Goal: Information Seeking & Learning: Learn about a topic

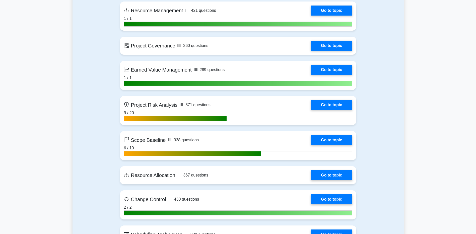
scroll to position [954, 0]
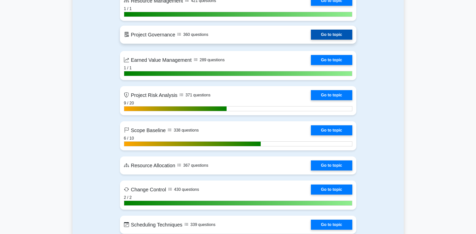
drag, startPoint x: 328, startPoint y: 35, endPoint x: 324, endPoint y: 39, distance: 6.0
click at [328, 35] on link "Go to topic" at bounding box center [331, 35] width 41 height 10
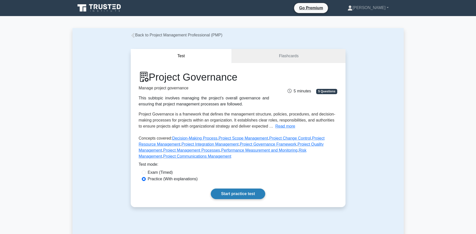
click at [243, 196] on link "Start practice test" at bounding box center [238, 194] width 54 height 11
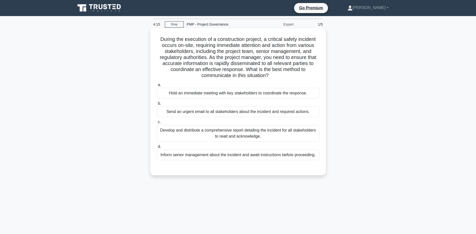
click at [185, 94] on div "Hold an immediate meeting with key stakeholders to coordinate the response." at bounding box center [238, 93] width 163 height 11
click at [157, 87] on input "a. Hold an immediate meeting with key stakeholders to coordinate the response." at bounding box center [157, 84] width 0 height 3
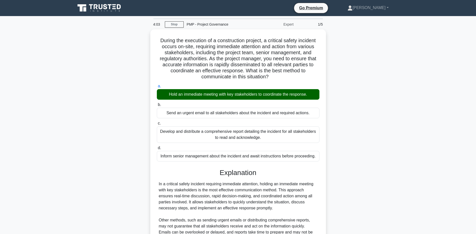
click at [41, 139] on main "4:03 Stop PMP - Project Governance Expert 1/5 During the execution of a constru…" at bounding box center [238, 153] width 476 height 275
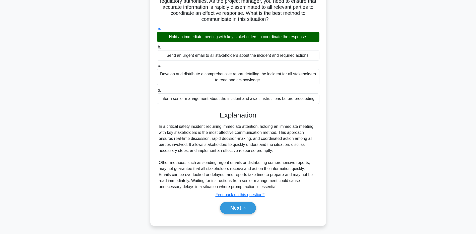
scroll to position [58, 0]
click at [32, 134] on main "3:54 Stop PMP - Project Governance Expert 1/5 During the execution of a constru…" at bounding box center [238, 96] width 476 height 275
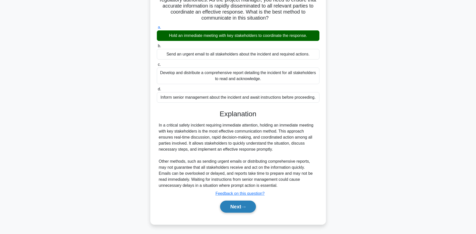
click at [231, 206] on button "Next" at bounding box center [238, 207] width 36 height 12
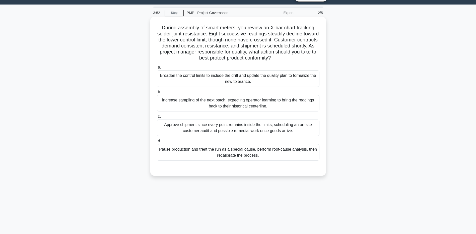
scroll to position [0, 0]
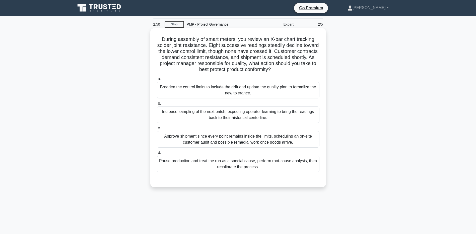
click at [177, 168] on div "Pause production and treat the run as a special cause, perform root-cause analy…" at bounding box center [238, 164] width 163 height 17
click at [157, 154] on input "d. Pause production and treat the run as a special cause, perform root-cause an…" at bounding box center [157, 152] width 0 height 3
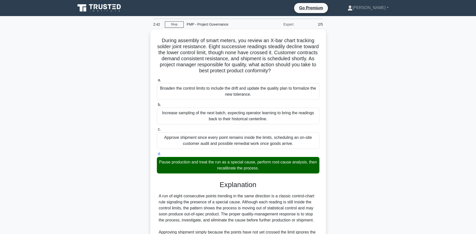
click at [55, 180] on main "2:42 Stop PMP - Project Governance Expert 2/5 During assembly of smart meters, …" at bounding box center [238, 168] width 476 height 305
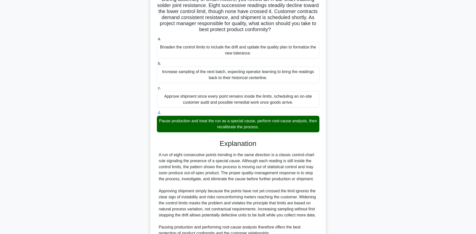
scroll to position [94, 0]
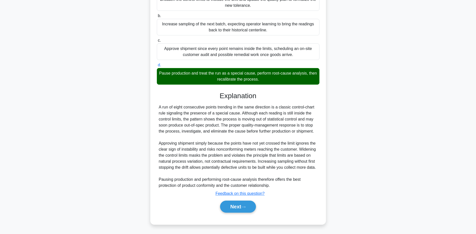
drag, startPoint x: 50, startPoint y: 167, endPoint x: 160, endPoint y: 192, distance: 112.5
click at [50, 167] on main "2:36 Stop PMP - Project Governance Expert 2/5 During assembly of smart meters, …" at bounding box center [238, 80] width 476 height 305
click at [234, 203] on button "Next" at bounding box center [238, 207] width 36 height 12
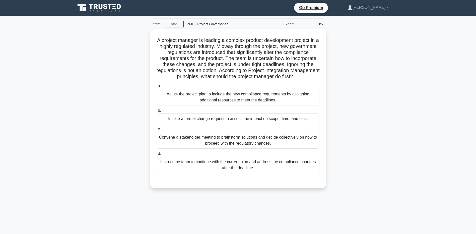
scroll to position [0, 0]
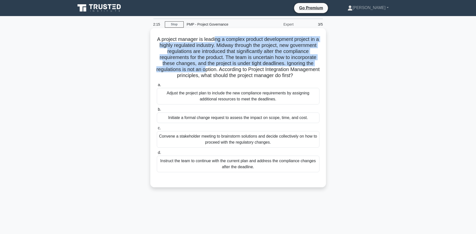
drag, startPoint x: 219, startPoint y: 39, endPoint x: 248, endPoint y: 68, distance: 41.5
click at [248, 68] on h5 "A project manager is leading a complex product development project in a highly …" at bounding box center [238, 57] width 164 height 43
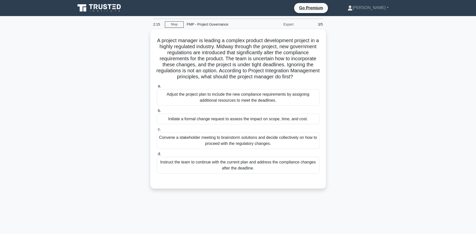
click at [88, 95] on div "A project manager is leading a complex product development project in a highly …" at bounding box center [238, 111] width 331 height 165
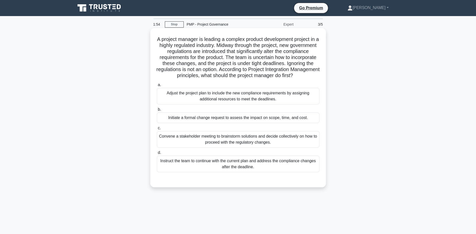
click at [190, 123] on div "Initiate a formal change request to assess the impact on scope, time, and cost." at bounding box center [238, 117] width 163 height 11
click at [157, 111] on input "b. Initiate a formal change request to assess the impact on scope, time, and co…" at bounding box center [157, 109] width 0 height 3
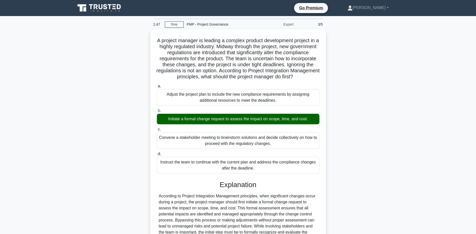
click at [70, 165] on main "1:47 Stop PMP - Project Governance Expert 3/5 A project manager is leading a co…" at bounding box center [238, 150] width 476 height 269
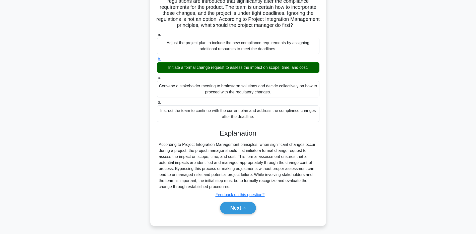
scroll to position [58, 0]
click at [90, 165] on div "A project manager is leading a complex product development project in a highly …" at bounding box center [238, 105] width 331 height 254
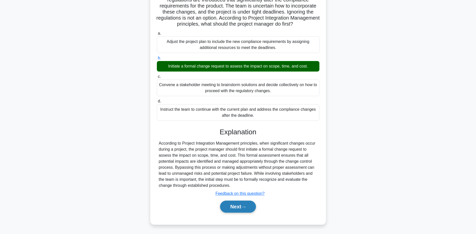
click at [222, 209] on button "Next" at bounding box center [238, 207] width 36 height 12
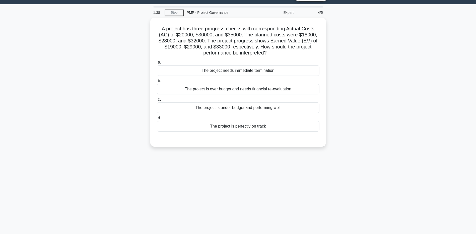
scroll to position [0, 0]
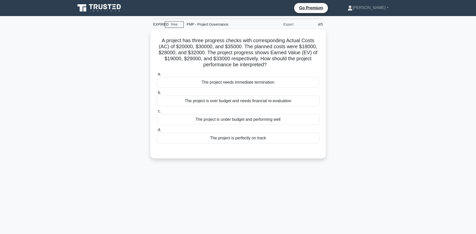
click at [102, 117] on div "A project has three progress checks with corresponding Actual Costs (AC) of $20…" at bounding box center [238, 96] width 331 height 135
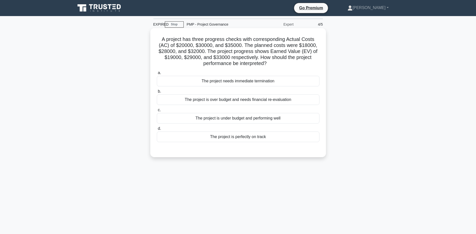
click at [185, 99] on div "The project is over budget and needs financial re-evaluation" at bounding box center [238, 99] width 163 height 11
click at [157, 93] on input "b. The project is over budget and needs financial re-evaluation" at bounding box center [157, 91] width 0 height 3
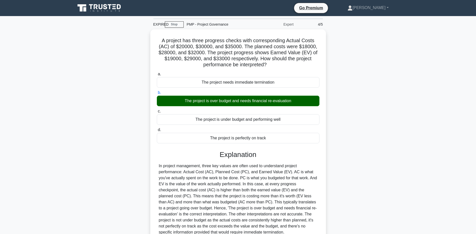
click at [53, 208] on main "EXPIRED Stop PMP - Project Governance Expert 4/5 A project has three progress c…" at bounding box center [238, 147] width 476 height 263
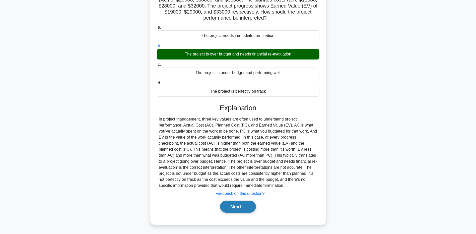
click at [230, 210] on button "Next" at bounding box center [238, 207] width 36 height 12
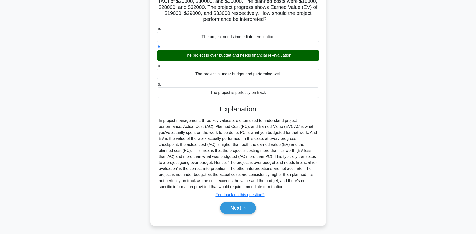
click at [394, 74] on div "A project has three progress checks with corresponding Actual Costs (AC) of $20…" at bounding box center [238, 108] width 331 height 248
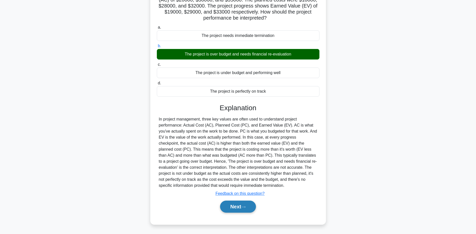
click at [235, 208] on button "Next" at bounding box center [238, 207] width 36 height 12
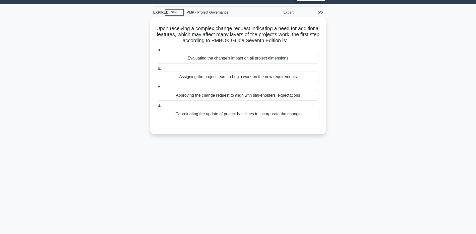
scroll to position [1, 0]
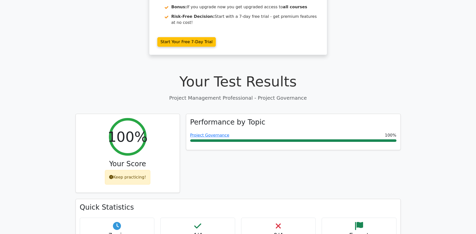
scroll to position [50, 0]
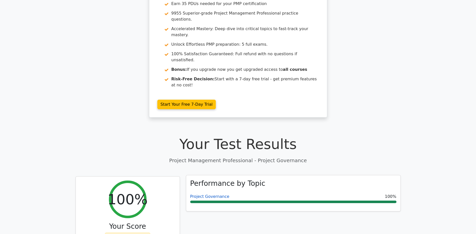
click at [201, 194] on link "Project Governance" at bounding box center [209, 196] width 39 height 5
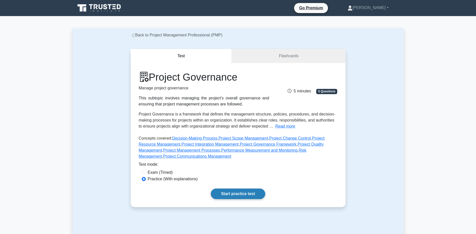
click at [221, 193] on link "Start practice test" at bounding box center [238, 194] width 54 height 11
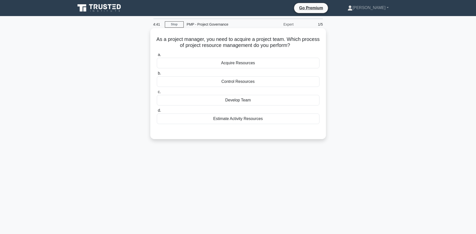
click at [243, 63] on div "Acquire Resources" at bounding box center [238, 63] width 163 height 11
click at [157, 56] on input "a. Acquire Resources" at bounding box center [157, 54] width 0 height 3
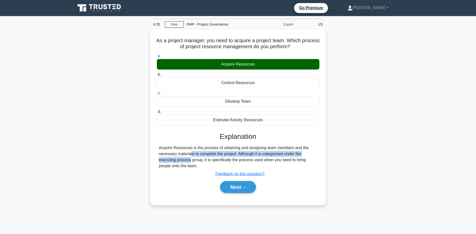
click at [64, 157] on main "4:35 Stop PMP - Project Governance Expert 1/5 As a project manager, you need to…" at bounding box center [238, 143] width 476 height 255
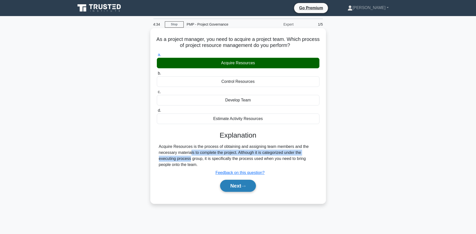
click at [230, 190] on button "Next" at bounding box center [238, 186] width 36 height 12
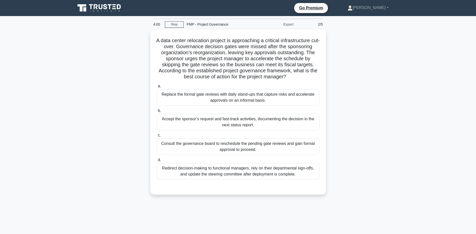
click at [97, 146] on div "A data center relocation project is approaching a critical infrastructure cut-o…" at bounding box center [238, 114] width 331 height 171
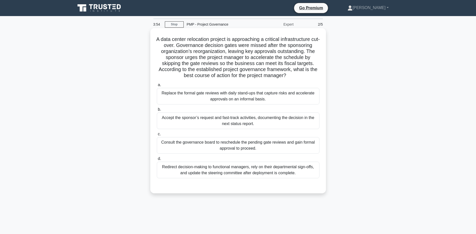
click at [192, 145] on div "Consult the governance board to reschedule the pending gate reviews and gain fo…" at bounding box center [238, 145] width 163 height 17
click at [157, 136] on input "c. Consult the governance board to reschedule the pending gate reviews and gain…" at bounding box center [157, 134] width 0 height 3
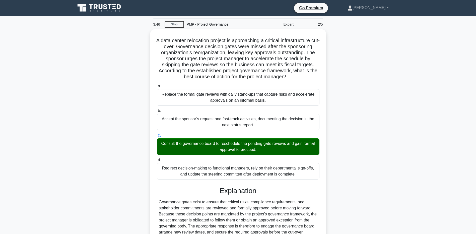
drag, startPoint x: 80, startPoint y: 187, endPoint x: 91, endPoint y: 188, distance: 10.9
click at [80, 187] on div "A data center relocation project is approaching a critical infrastructure cut-o…" at bounding box center [238, 177] width 331 height 296
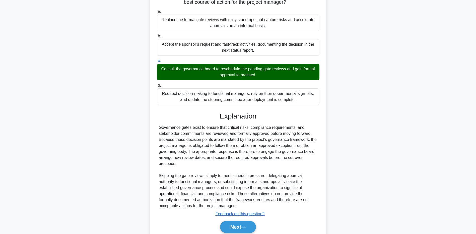
scroll to position [94, 0]
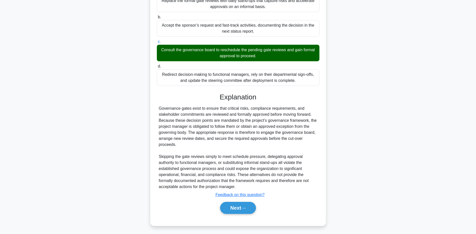
click at [62, 179] on main "3:39 Stop PMP - Project Governance Expert 2/5 A data center relocation project …" at bounding box center [238, 77] width 476 height 311
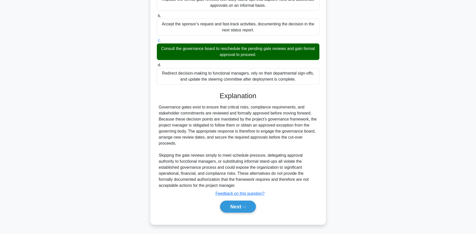
click at [230, 200] on div "Next" at bounding box center [238, 207] width 163 height 16
click at [231, 205] on button "Next" at bounding box center [238, 207] width 36 height 12
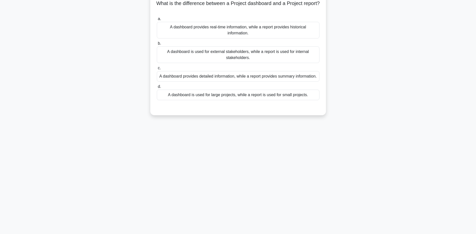
scroll to position [0, 0]
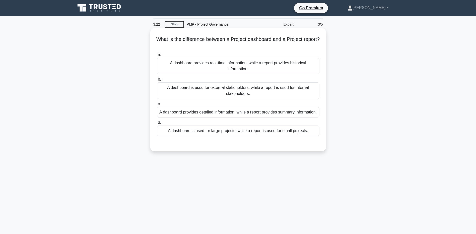
click at [174, 67] on div "A dashboard provides real-time information, while a report provides historical …" at bounding box center [238, 66] width 163 height 17
click at [157, 56] on input "a. A dashboard provides real-time information, while a report provides historic…" at bounding box center [157, 54] width 0 height 3
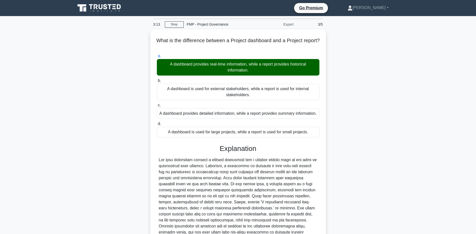
click at [72, 193] on main "3:13 Stop PMP - Project Governance Expert 3/5 What is the difference between a …" at bounding box center [238, 150] width 476 height 269
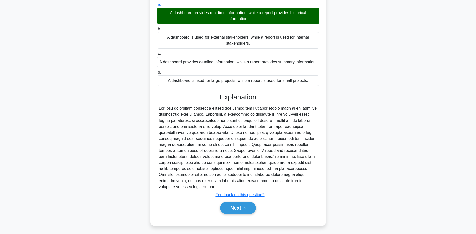
click at [98, 168] on div "What is the difference between a Project dashboard and a Project report? .spinn…" at bounding box center [238, 105] width 331 height 254
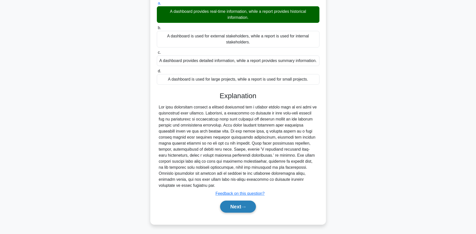
click at [224, 207] on button "Next" at bounding box center [238, 207] width 36 height 12
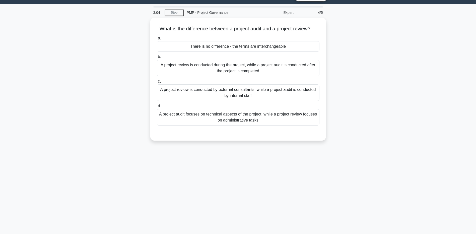
scroll to position [0, 0]
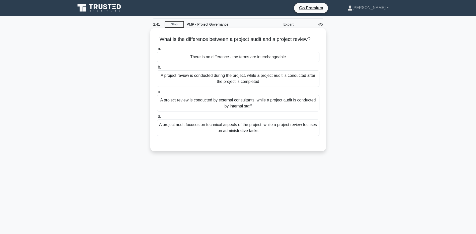
click at [196, 77] on div "A project review is conducted during the project, while a project audit is cond…" at bounding box center [238, 78] width 163 height 17
drag, startPoint x: 196, startPoint y: 77, endPoint x: 182, endPoint y: 82, distance: 15.7
click at [182, 82] on div "A project review is conducted during the project, while a project audit is cond…" at bounding box center [238, 78] width 163 height 17
click at [157, 69] on input "b. A project review is conducted during the project, while a project audit is c…" at bounding box center [157, 67] width 0 height 3
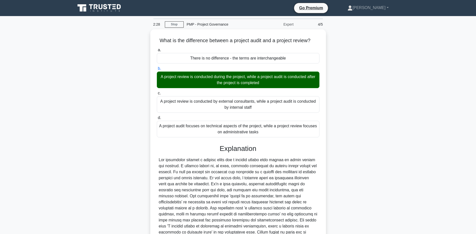
click at [49, 190] on main "2:28 Stop PMP - Project Governance Expert 4/5 What is the difference between a …" at bounding box center [238, 153] width 476 height 275
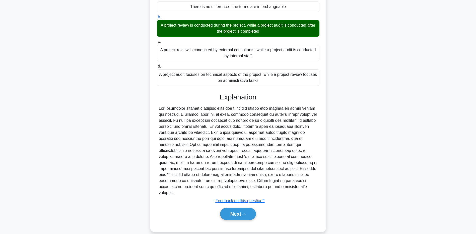
scroll to position [52, 0]
drag, startPoint x: 69, startPoint y: 188, endPoint x: 74, endPoint y: 189, distance: 4.3
click at [70, 188] on main "2:23 Stop PMP - Project Governance Expert 4/5 What is the difference between a …" at bounding box center [238, 101] width 476 height 275
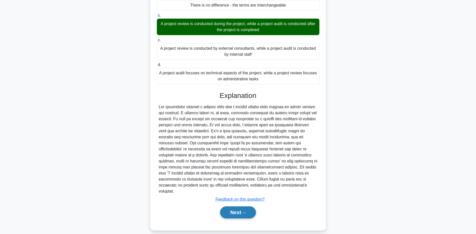
click at [226, 208] on button "Next" at bounding box center [238, 212] width 36 height 12
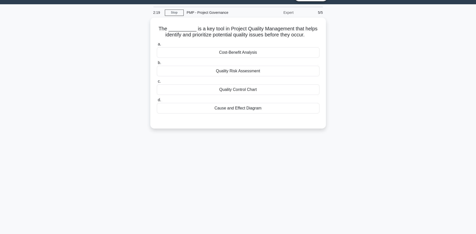
scroll to position [0, 0]
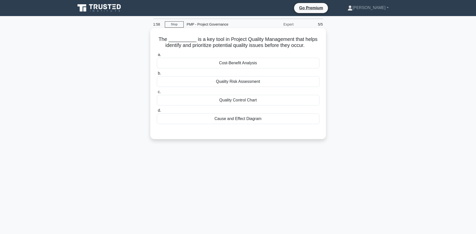
click at [228, 103] on div "Quality Control Chart" at bounding box center [238, 100] width 163 height 11
click at [157, 94] on input "c. Quality Control Chart" at bounding box center [157, 91] width 0 height 3
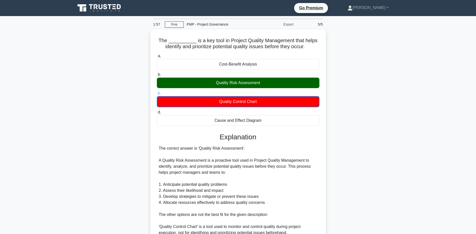
click at [111, 127] on div "The __________ is a key tool in Project Quality Management that helps identify …" at bounding box center [238, 186] width 331 height 315
click at [66, 177] on main "1:50 Stop PMP - Project Governance Expert 5/5 The __________ is a key tool in P…" at bounding box center [238, 181] width 476 height 330
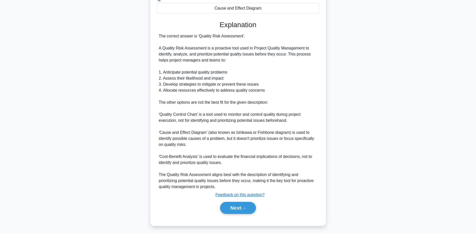
click at [61, 189] on main "1:42 Stop PMP - Project Governance Expert 5/5 The __________ is a key tool in P…" at bounding box center [238, 69] width 476 height 330
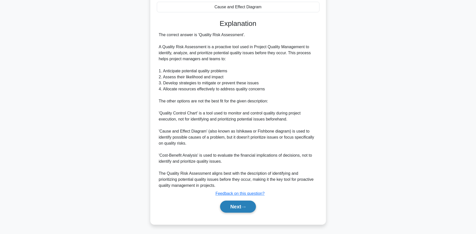
click at [225, 204] on button "Next" at bounding box center [238, 207] width 36 height 12
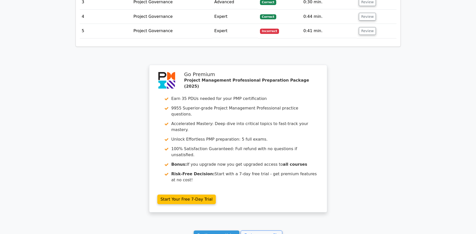
scroll to position [651, 0]
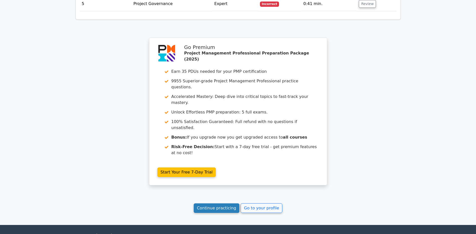
click at [206, 203] on link "Continue practicing" at bounding box center [217, 208] width 46 height 10
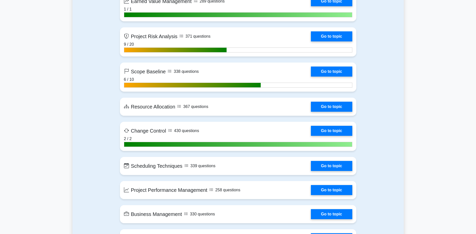
scroll to position [1105, 0]
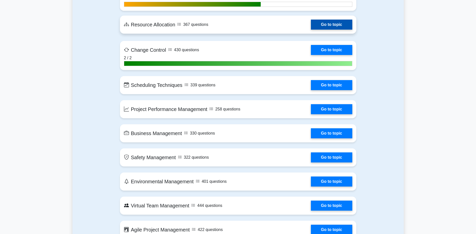
click at [324, 28] on link "Go to topic" at bounding box center [331, 25] width 41 height 10
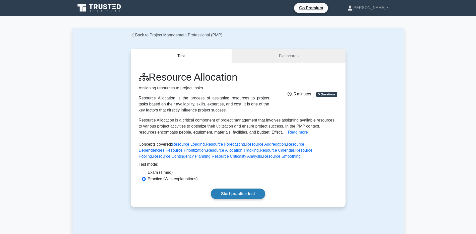
click at [219, 192] on link "Start practice test" at bounding box center [238, 194] width 54 height 11
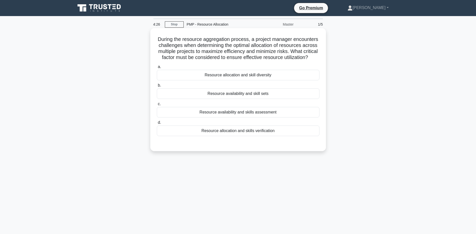
click at [188, 97] on div "Resource availability and skill sets" at bounding box center [238, 93] width 163 height 11
click at [157, 87] on input "b. Resource availability and skill sets" at bounding box center [157, 85] width 0 height 3
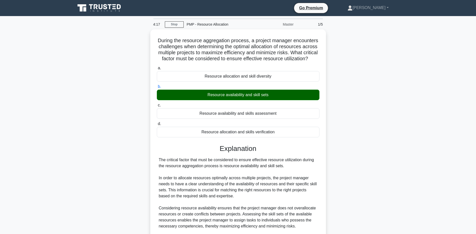
click at [62, 140] on main "4:17 Stop PMP - Resource Allocation Master 1/5 During the resource aggregation …" at bounding box center [238, 162] width 476 height 293
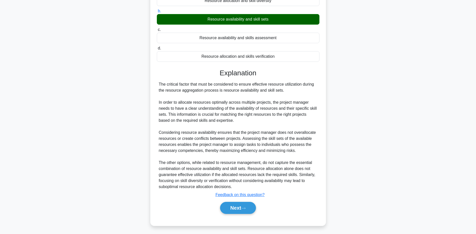
scroll to position [82, 0]
click at [99, 185] on div "During the resource aggregation process, a project manager encounters challenge…" at bounding box center [238, 93] width 331 height 278
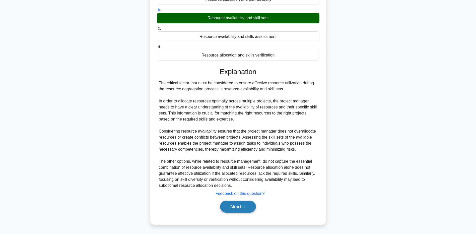
click at [222, 208] on button "Next" at bounding box center [238, 207] width 36 height 12
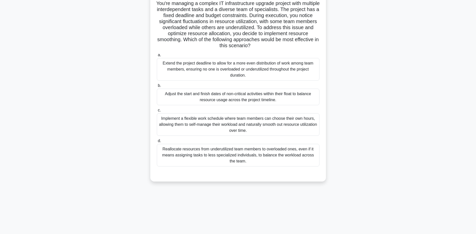
scroll to position [37, 0]
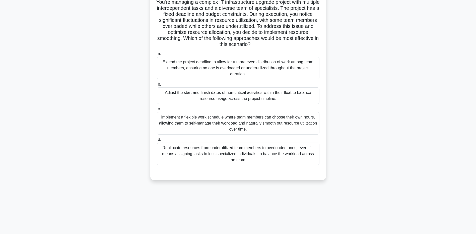
click at [204, 159] on div "Reallocate resources from underutilized team members to overloaded ones, even i…" at bounding box center [238, 154] width 163 height 23
click at [157, 141] on input "d. Reallocate resources from underutilized team members to overloaded ones, eve…" at bounding box center [157, 139] width 0 height 3
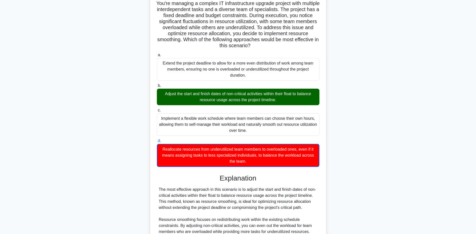
click at [77, 195] on div "You're managing a complex IT infrastructure upgrade project with multiple inter…" at bounding box center [238, 197] width 331 height 411
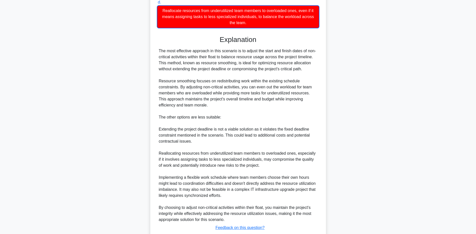
scroll to position [188, 0]
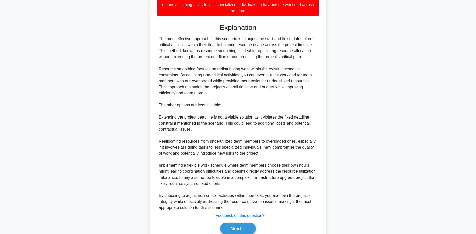
click at [72, 145] on main "3:07 Stop PMP - Resource Allocation Master 2/5 You're managing a complex IT inf…" at bounding box center [238, 41] width 476 height 426
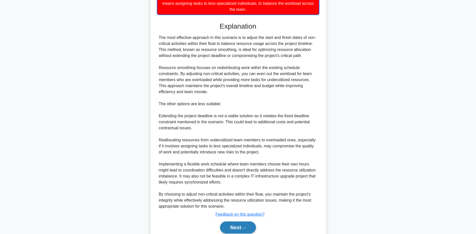
click at [233, 228] on button "Next" at bounding box center [238, 227] width 36 height 12
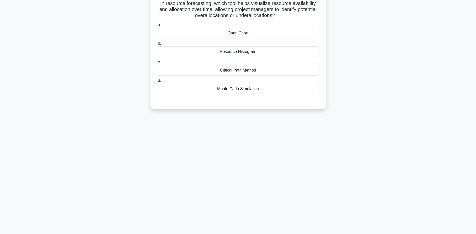
scroll to position [37, 0]
click at [193, 55] on div "Resource Histogram" at bounding box center [238, 50] width 163 height 11
click at [157, 44] on input "b. Resource Histogram" at bounding box center [157, 42] width 0 height 3
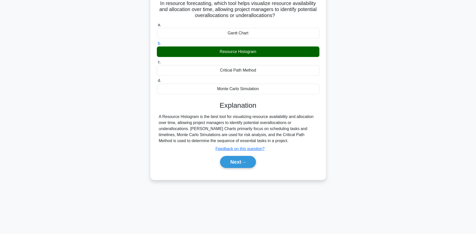
click at [59, 189] on main "2:42 Stop PMP - Resource Allocation Master 3/5 In resource forecasting, which t…" at bounding box center [238, 106] width 476 height 255
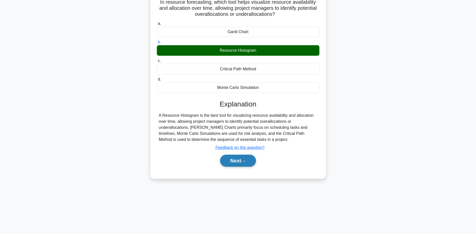
click at [239, 166] on button "Next" at bounding box center [238, 161] width 36 height 12
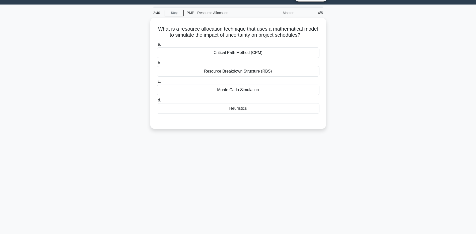
scroll to position [0, 0]
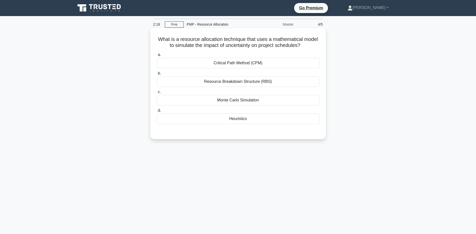
click at [199, 104] on div "Monte Carlo Simulation" at bounding box center [238, 100] width 163 height 11
click at [157, 94] on input "c. Monte Carlo Simulation" at bounding box center [157, 91] width 0 height 3
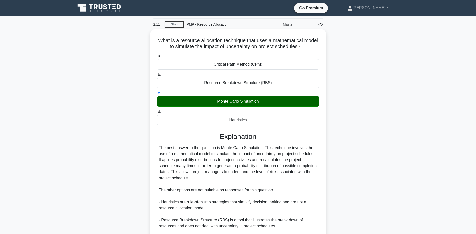
click at [58, 203] on main "2:11 Stop PMP - Resource Allocation Master 4/5 What is a resource allocation te…" at bounding box center [238, 156] width 476 height 281
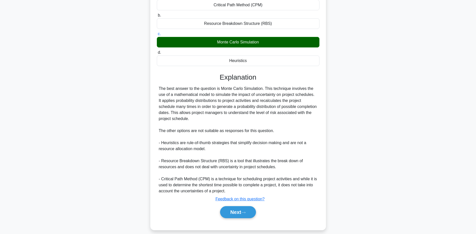
scroll to position [64, 0]
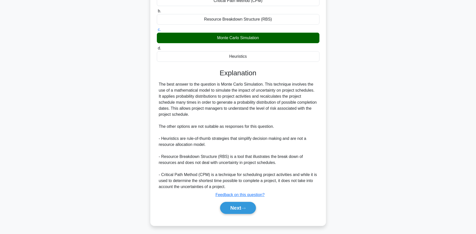
click at [64, 212] on main "2:04 Stop PMP - Resource Allocation Master 4/5 What is a resource allocation te…" at bounding box center [238, 93] width 476 height 281
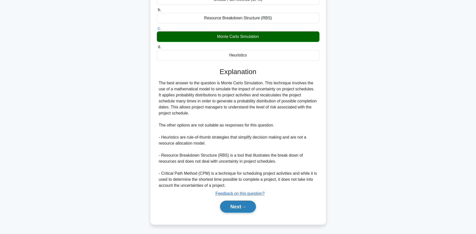
click at [235, 209] on button "Next" at bounding box center [238, 207] width 36 height 12
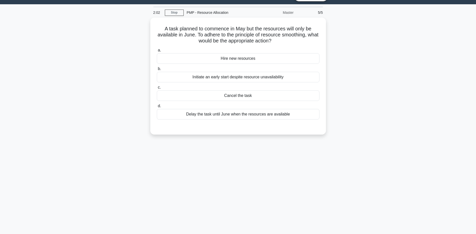
scroll to position [0, 0]
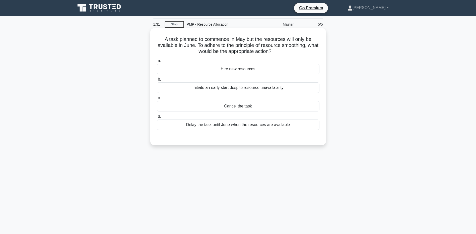
click at [170, 126] on div "Delay the task until June when the resources are available" at bounding box center [238, 125] width 163 height 11
click at [157, 118] on input "[PERSON_NAME] the task until June when the resources are available" at bounding box center [157, 116] width 0 height 3
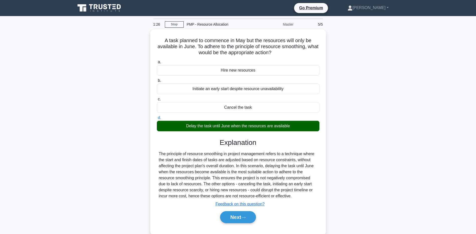
click at [71, 141] on main "1:26 Stop PMP - Resource Allocation Master 5/5 A task planned to commence in Ma…" at bounding box center [238, 143] width 476 height 255
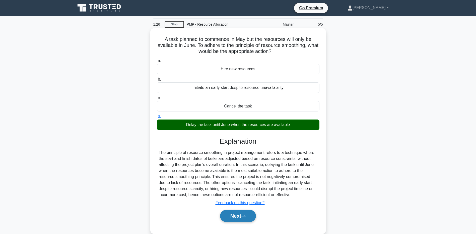
click at [241, 215] on button "Next" at bounding box center [238, 216] width 36 height 12
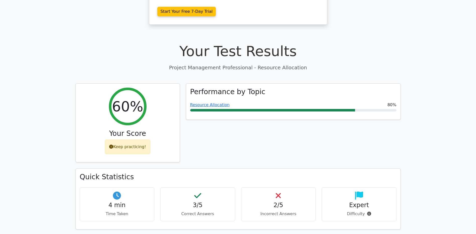
scroll to position [151, 0]
